Goal: Transaction & Acquisition: Purchase product/service

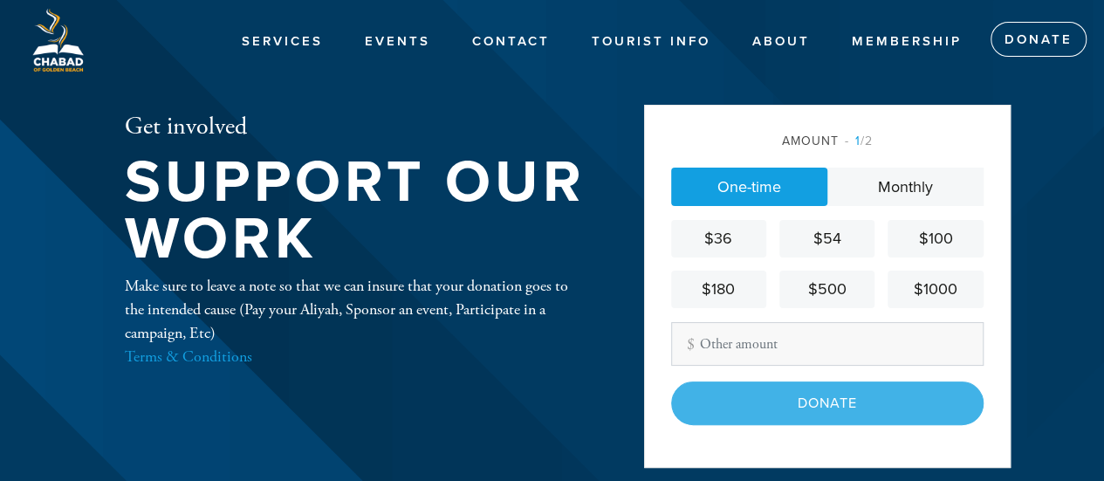
click at [736, 339] on input "Other Amount" at bounding box center [827, 344] width 312 height 44
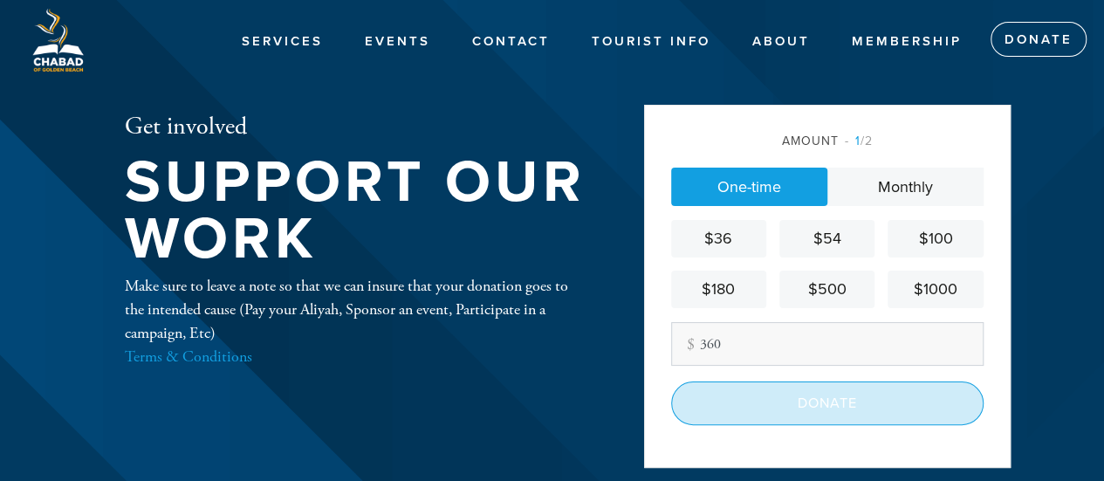
type input "360"
click at [813, 394] on input "Donate" at bounding box center [827, 403] width 312 height 44
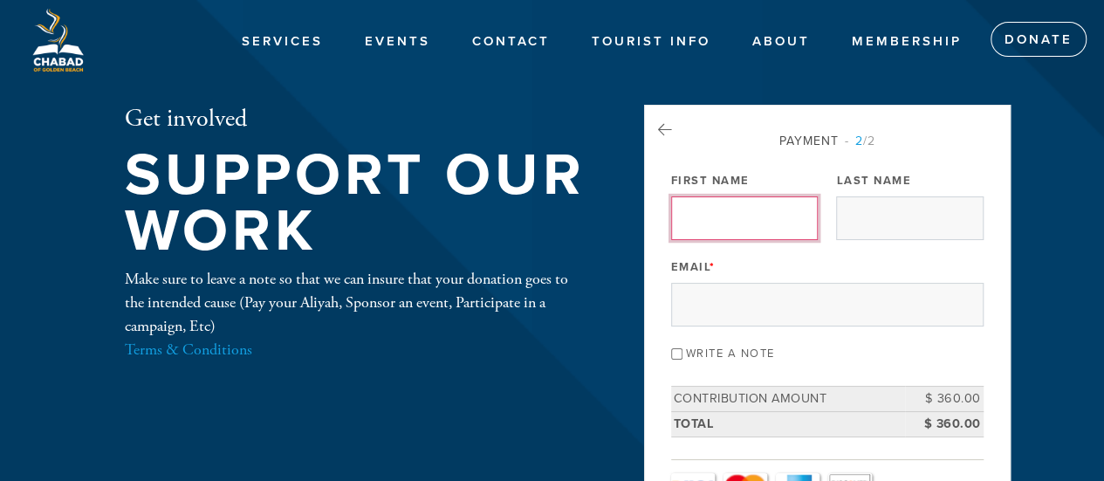
click at [754, 210] on input "First Name" at bounding box center [744, 218] width 147 height 44
type input "[PERSON_NAME]"
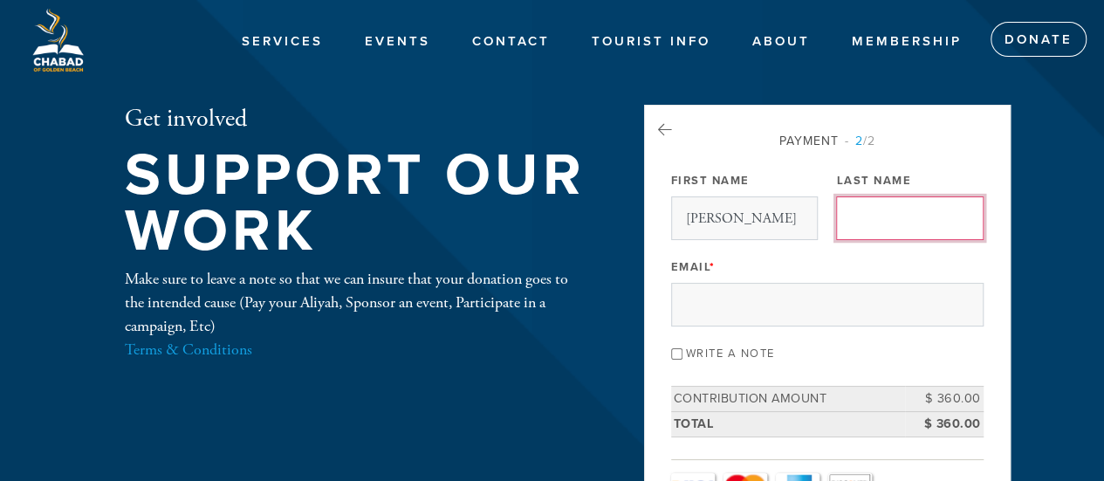
click at [862, 235] on input "Last Name" at bounding box center [909, 218] width 147 height 44
type input "c"
type input "[PERSON_NAME]"
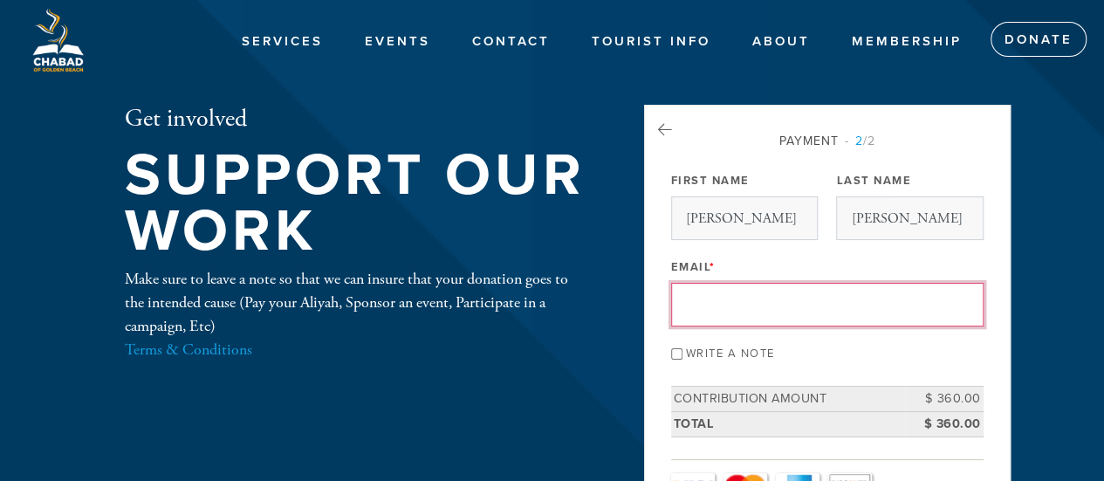
click at [821, 309] on input "Email *" at bounding box center [827, 305] width 312 height 44
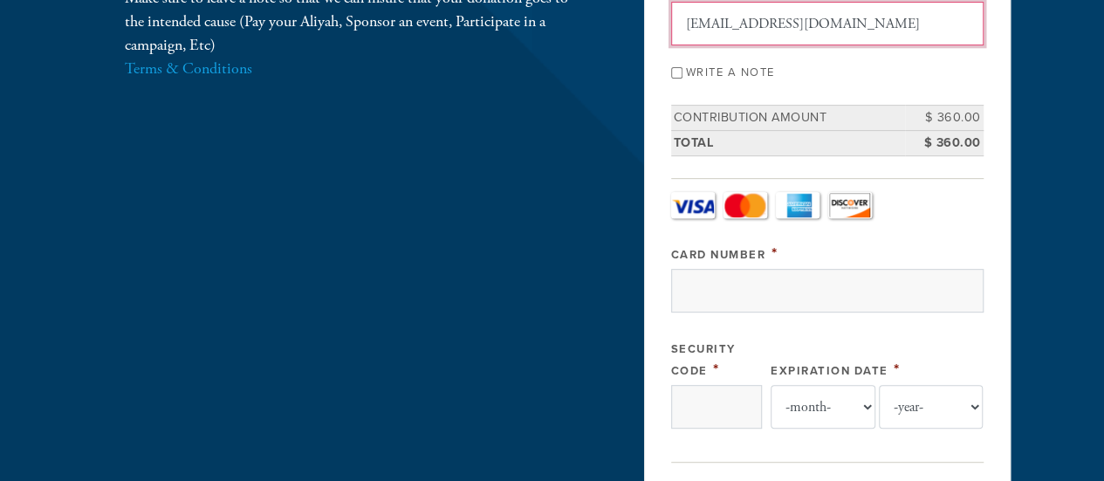
scroll to position [270, 0]
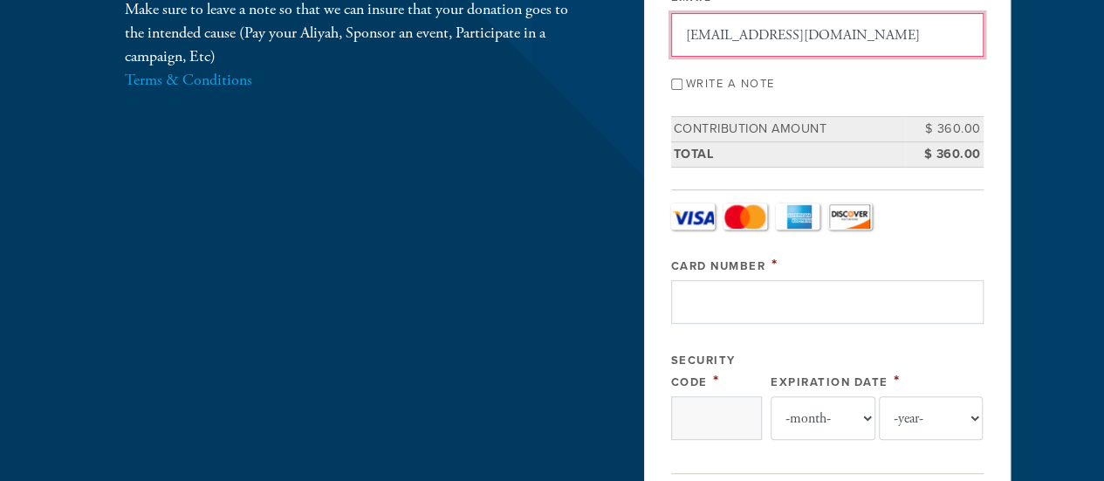
type input "[EMAIL_ADDRESS][DOMAIN_NAME]"
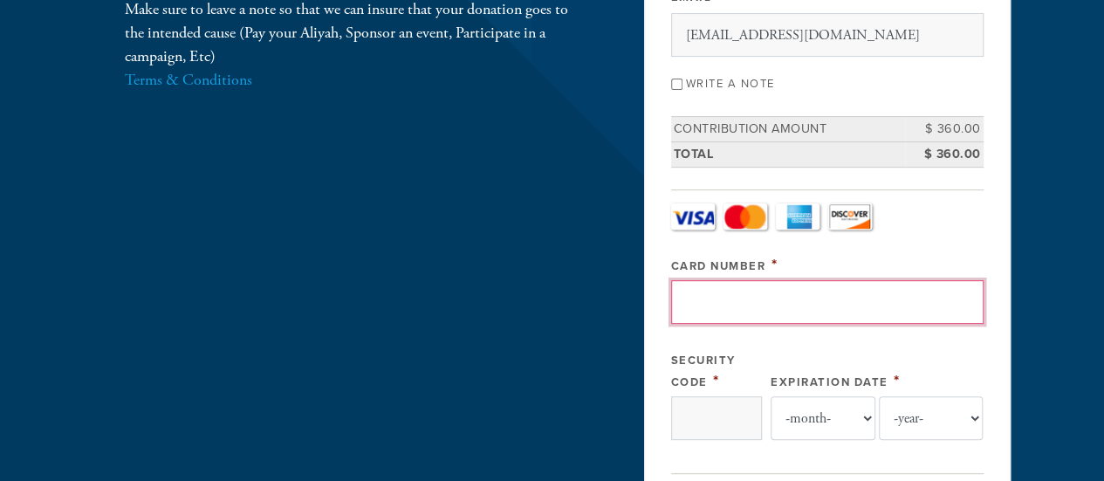
click at [769, 309] on input "Card Number" at bounding box center [827, 302] width 312 height 44
click at [764, 292] on input "Card Number" at bounding box center [827, 302] width 312 height 44
